Goal: Task Accomplishment & Management: Use online tool/utility

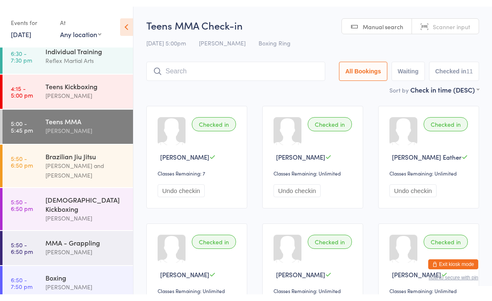
scroll to position [78, 0]
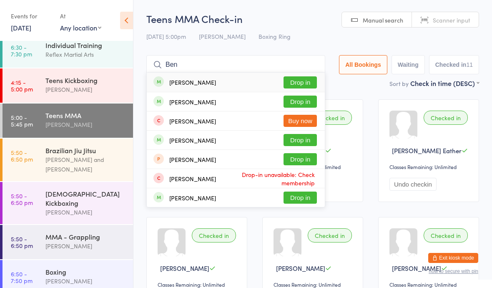
type input "Ben"
click at [303, 100] on button "Drop in" at bounding box center [299, 101] width 33 height 12
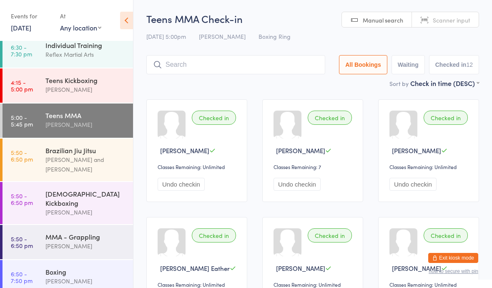
click at [58, 161] on div "[PERSON_NAME] and [PERSON_NAME]" at bounding box center [85, 164] width 80 height 19
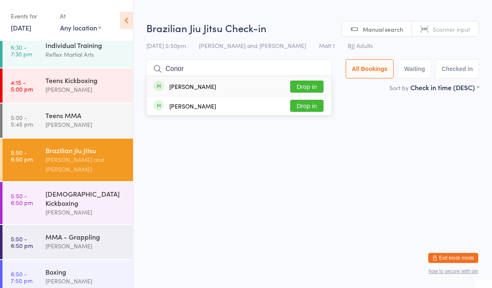
type input "Conor"
click at [305, 86] on button "Drop in" at bounding box center [306, 86] width 33 height 12
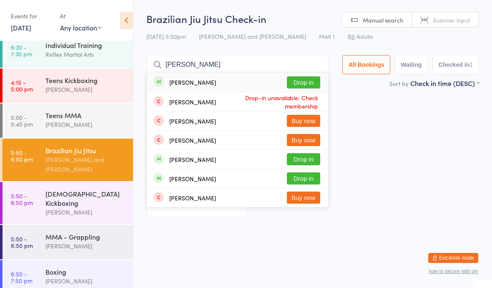
type input "[PERSON_NAME]"
click at [239, 78] on div "[PERSON_NAME] Drop in" at bounding box center [237, 82] width 181 height 19
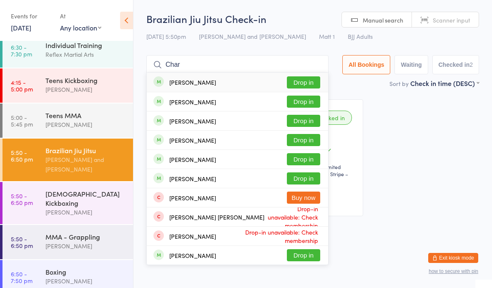
type input "Char"
click at [303, 74] on div "[PERSON_NAME] Drop in" at bounding box center [237, 82] width 181 height 19
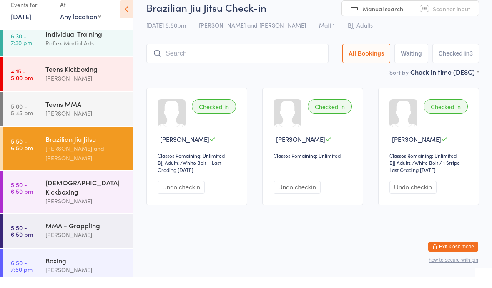
click at [54, 241] on div "[PERSON_NAME]" at bounding box center [85, 246] width 80 height 10
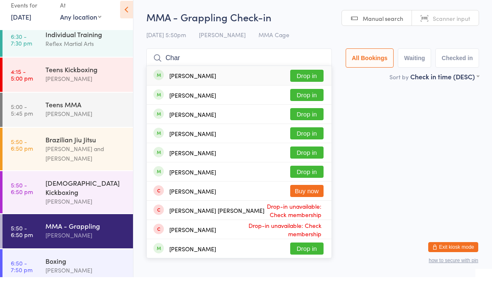
type input "Char"
click at [175, 103] on div "[PERSON_NAME]" at bounding box center [192, 106] width 47 height 7
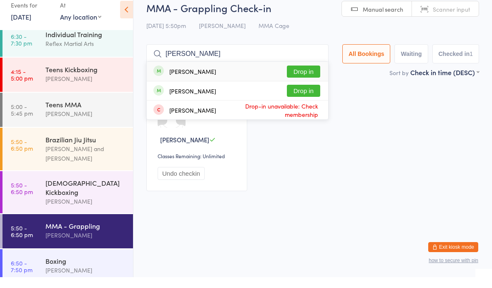
type input "[PERSON_NAME]"
click at [296, 95] on button "Drop in" at bounding box center [303, 101] width 33 height 12
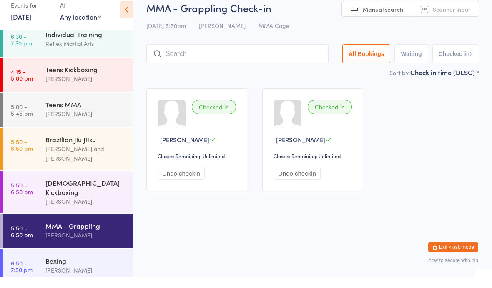
click at [90, 145] on div "Brazilian Jiu Jitsu" at bounding box center [85, 149] width 80 height 9
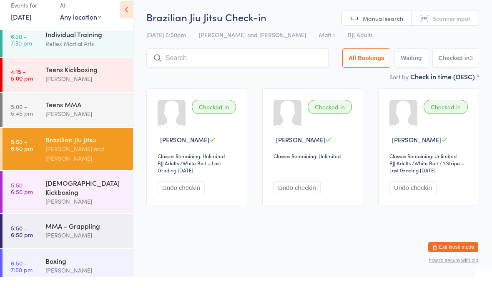
click at [212, 59] on input "search" at bounding box center [237, 68] width 182 height 19
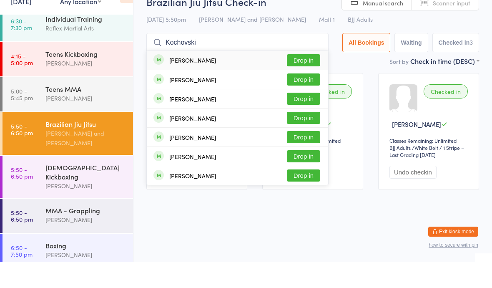
type input "Kochovski"
click at [303, 80] on button "Drop in" at bounding box center [303, 86] width 33 height 12
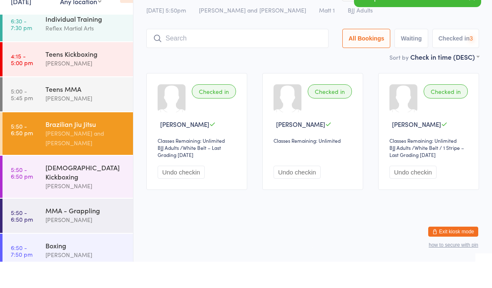
scroll to position [18, 0]
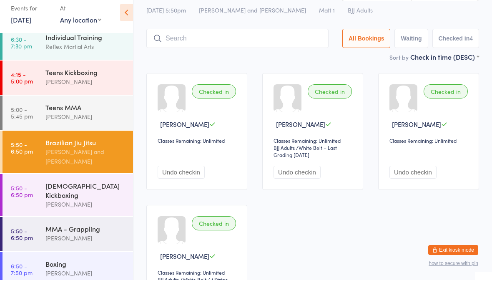
click at [96, 155] on div "[PERSON_NAME] and [PERSON_NAME]" at bounding box center [85, 164] width 80 height 19
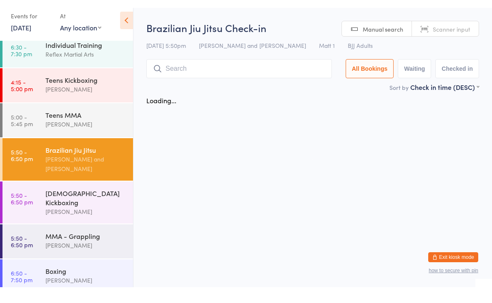
scroll to position [0, 0]
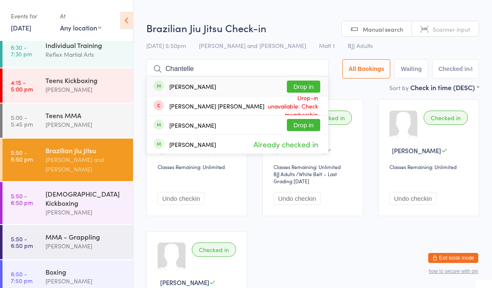
type input "Chantelle"
click at [309, 84] on button "Drop in" at bounding box center [303, 86] width 33 height 12
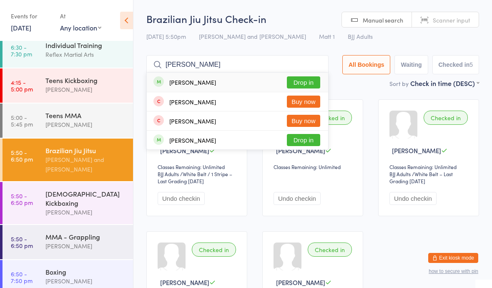
type input "[PERSON_NAME]"
click at [292, 79] on button "Drop in" at bounding box center [303, 82] width 33 height 12
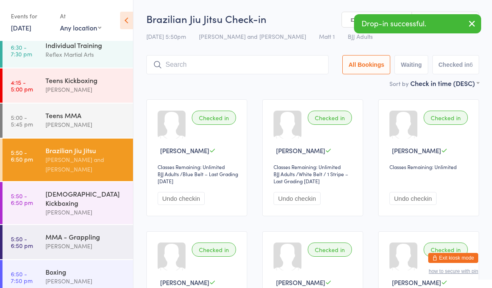
click at [69, 207] on div "[PERSON_NAME]" at bounding box center [85, 212] width 80 height 10
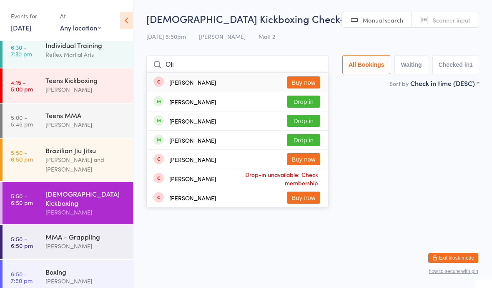
type input "Oli"
click at [291, 124] on button "Drop in" at bounding box center [303, 121] width 33 height 12
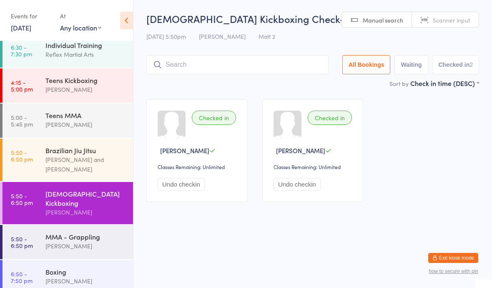
click at [84, 53] on div "Reflex Martial Arts" at bounding box center [85, 55] width 80 height 10
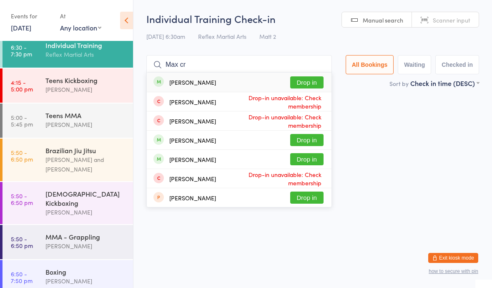
type input "Max cr"
click at [300, 88] on button "Drop in" at bounding box center [306, 82] width 33 height 12
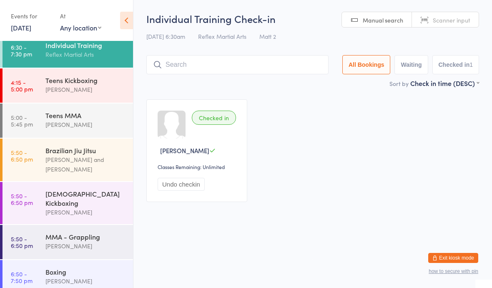
click at [69, 153] on div "Brazilian Jiu Jitsu" at bounding box center [85, 149] width 80 height 9
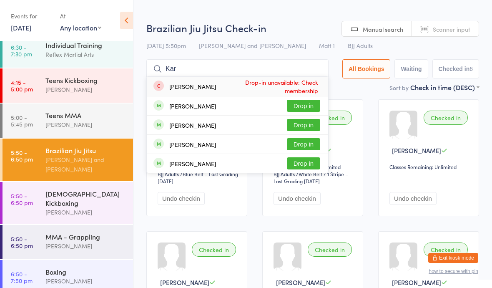
type input "Kar"
click at [289, 108] on button "Drop in" at bounding box center [303, 106] width 33 height 12
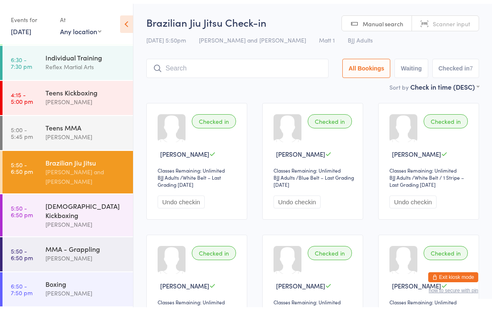
scroll to position [54, 0]
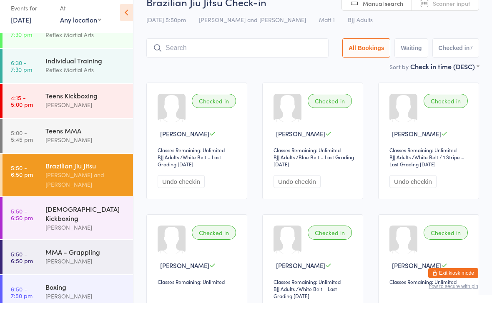
click at [31, 216] on time "5:50 - 6:50 pm" at bounding box center [22, 221] width 22 height 13
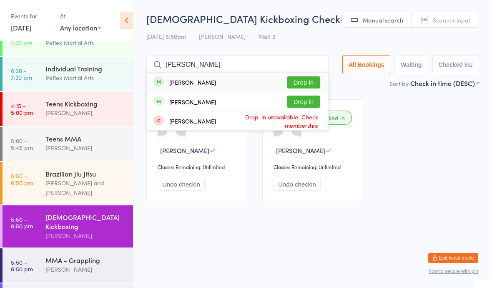
type input "[PERSON_NAME]"
click at [292, 77] on button "Drop in" at bounding box center [303, 82] width 33 height 12
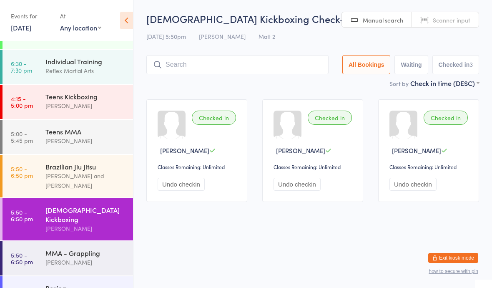
scroll to position [62, 0]
click at [75, 179] on div "[PERSON_NAME] and [PERSON_NAME]" at bounding box center [85, 179] width 80 height 19
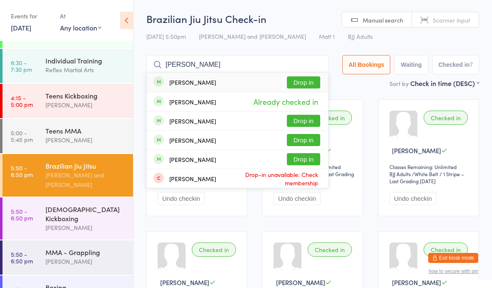
type input "[PERSON_NAME]"
click at [306, 84] on button "Drop in" at bounding box center [303, 82] width 33 height 12
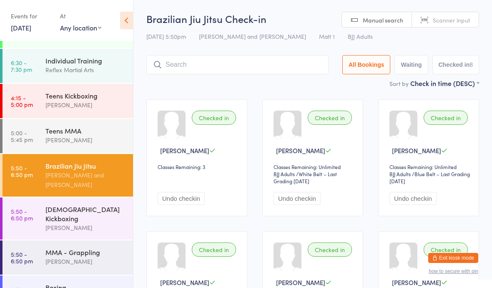
click at [80, 126] on div "Teens MMA" at bounding box center [85, 130] width 80 height 9
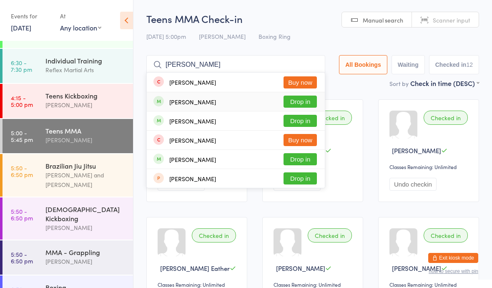
type input "[PERSON_NAME]"
click at [208, 99] on div "[PERSON_NAME] Drop in" at bounding box center [236, 101] width 178 height 19
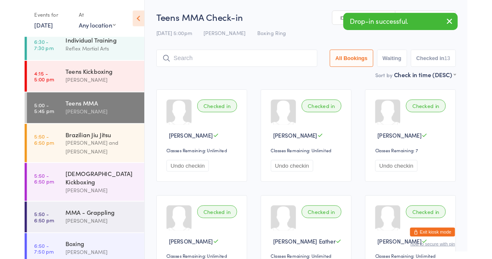
scroll to position [78, 0]
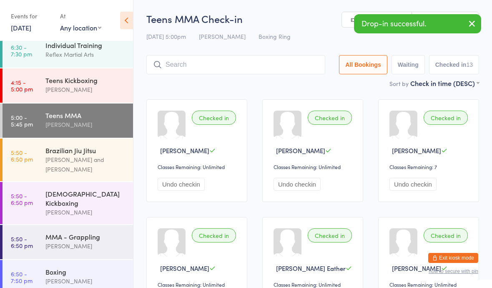
click at [72, 225] on div "MMA - Grappling [PERSON_NAME]" at bounding box center [89, 241] width 88 height 33
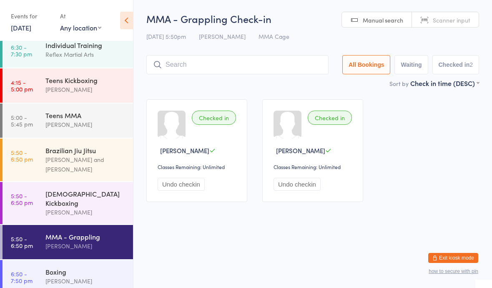
click at [108, 170] on div "[PERSON_NAME] and [PERSON_NAME]" at bounding box center [85, 164] width 80 height 19
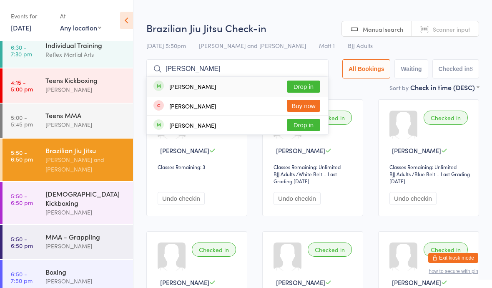
type input "[PERSON_NAME]"
click at [304, 83] on button "Drop in" at bounding box center [303, 86] width 33 height 12
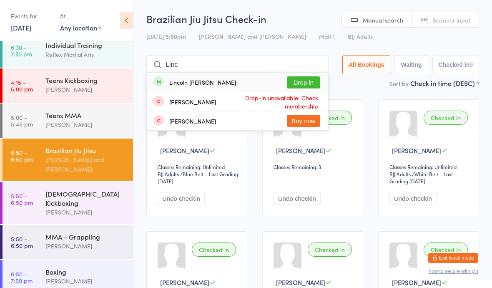
type input "Linc"
click at [292, 81] on button "Drop in" at bounding box center [303, 82] width 33 height 12
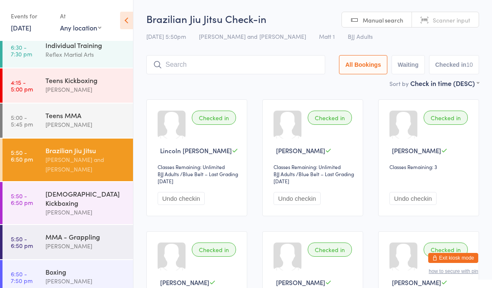
click at [94, 214] on div "[DEMOGRAPHIC_DATA] Kickboxing [PERSON_NAME]" at bounding box center [89, 203] width 88 height 42
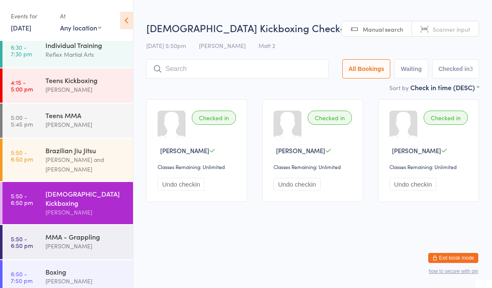
click at [462, 115] on div "Checked in" at bounding box center [445, 117] width 44 height 14
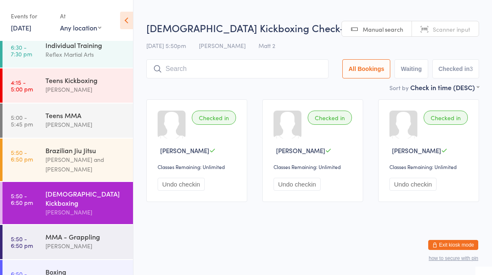
click at [456, 119] on div "Checked in" at bounding box center [445, 117] width 44 height 14
click at [415, 190] on button "Undo checkin" at bounding box center [412, 184] width 47 height 13
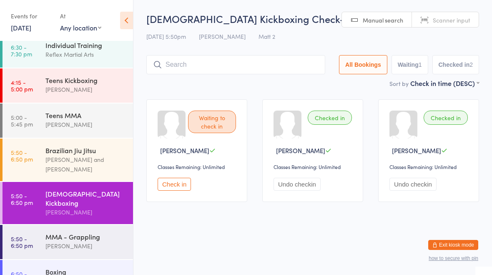
click at [48, 245] on div "MMA - Grappling [PERSON_NAME]" at bounding box center [89, 241] width 88 height 33
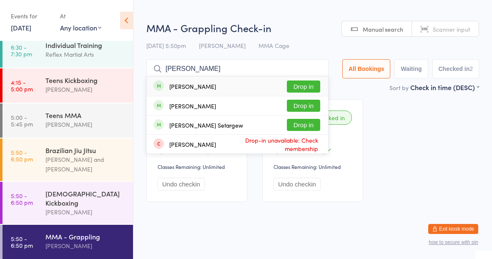
type input "[PERSON_NAME]"
click at [172, 87] on div "[PERSON_NAME]" at bounding box center [192, 86] width 47 height 7
